Goal: Information Seeking & Learning: Learn about a topic

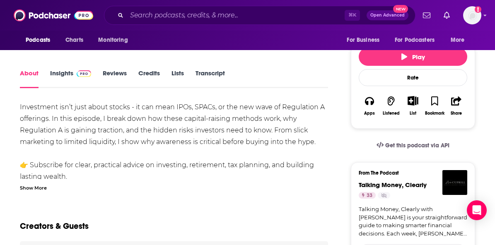
scroll to position [114, 0]
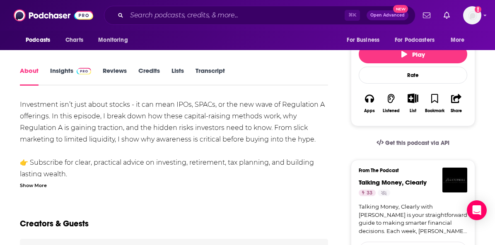
click at [63, 70] on link "Insights" at bounding box center [70, 76] width 41 height 19
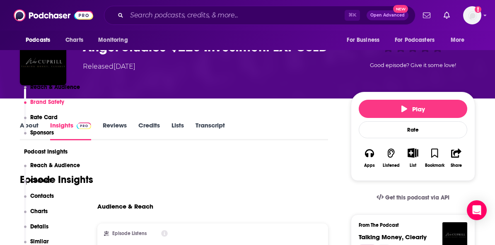
scroll to position [7, 0]
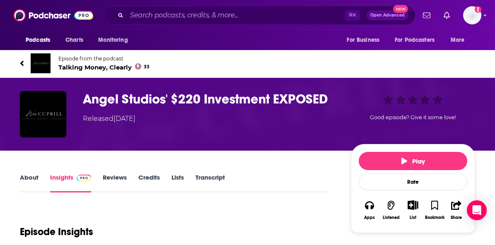
click at [114, 174] on link "Reviews" at bounding box center [115, 183] width 24 height 19
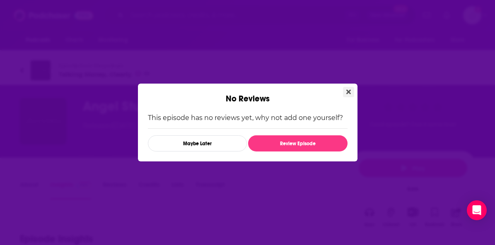
click at [348, 92] on icon "Close" at bounding box center [348, 92] width 5 height 5
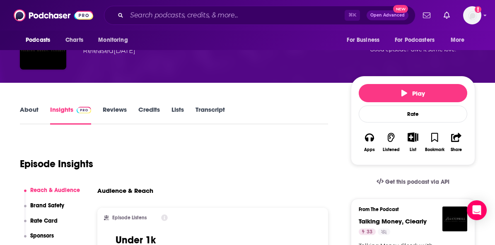
scroll to position [68, 0]
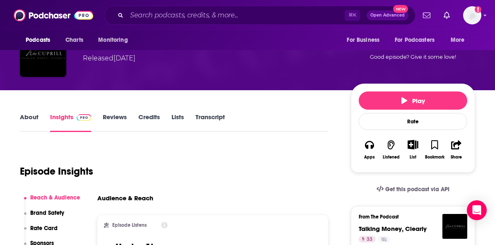
click at [28, 115] on link "About" at bounding box center [29, 122] width 19 height 19
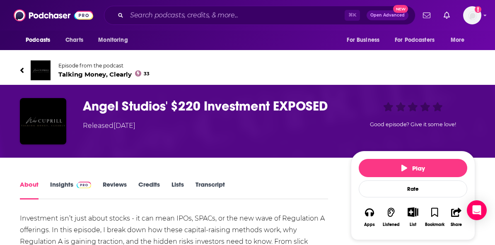
click at [22, 70] on icon at bounding box center [22, 70] width 4 height 8
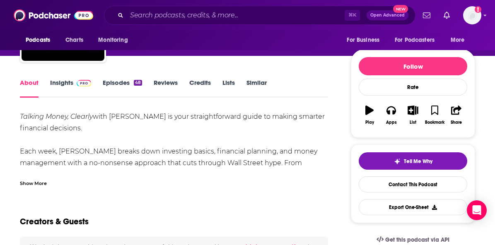
scroll to position [67, 0]
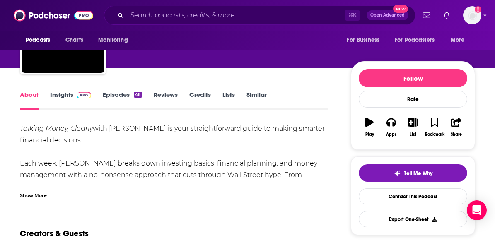
click at [123, 96] on link "Episodes 48" at bounding box center [122, 100] width 39 height 19
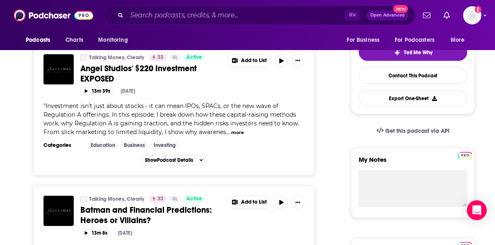
scroll to position [190, 0]
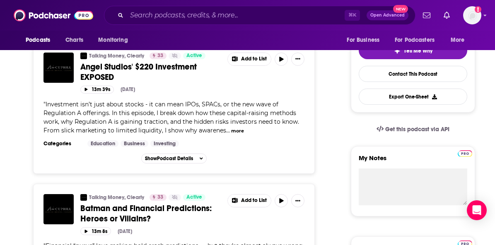
click at [231, 132] on button "more" at bounding box center [237, 131] width 13 height 7
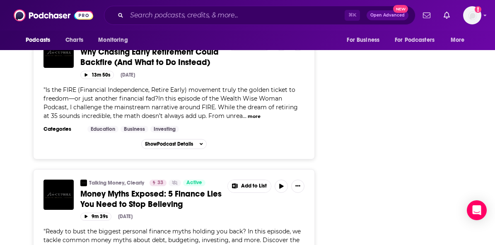
scroll to position [1538, 0]
